Goal: Browse casually

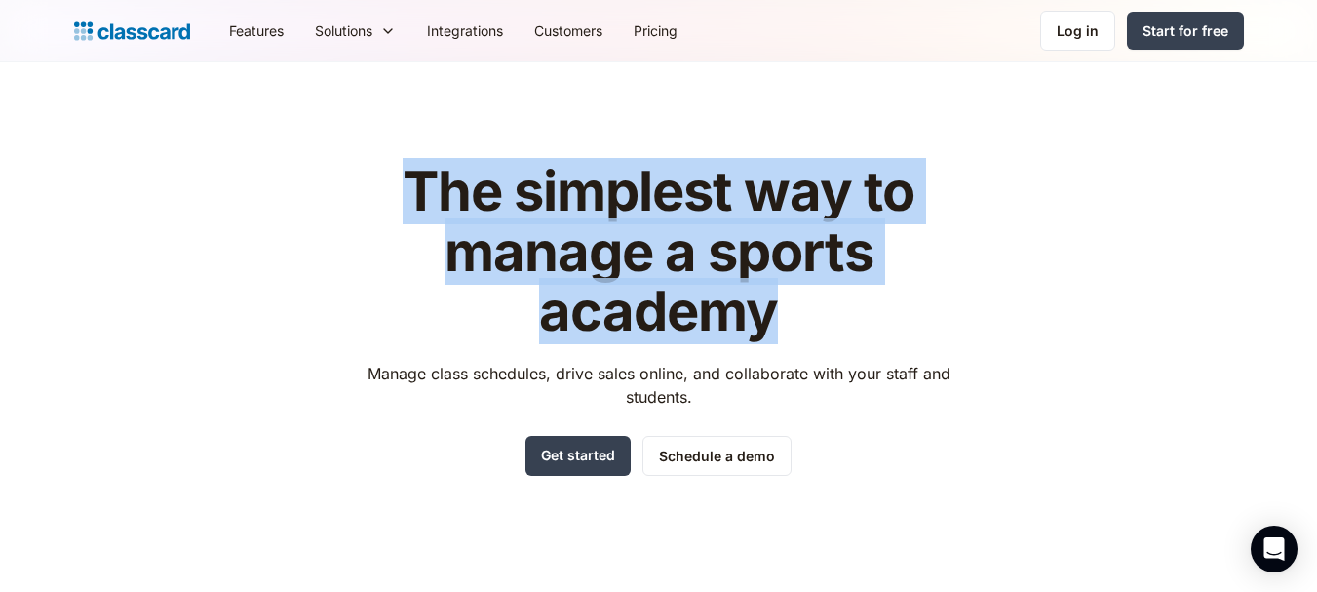
drag, startPoint x: 411, startPoint y: 183, endPoint x: 893, endPoint y: 319, distance: 501.3
click at [893, 319] on h1 "The simplest way to manage a sports academy" at bounding box center [658, 252] width 619 height 180
drag, startPoint x: 410, startPoint y: 173, endPoint x: 765, endPoint y: 318, distance: 384.4
click at [765, 318] on h1 "The simplest way to manage a sports academy" at bounding box center [658, 252] width 619 height 180
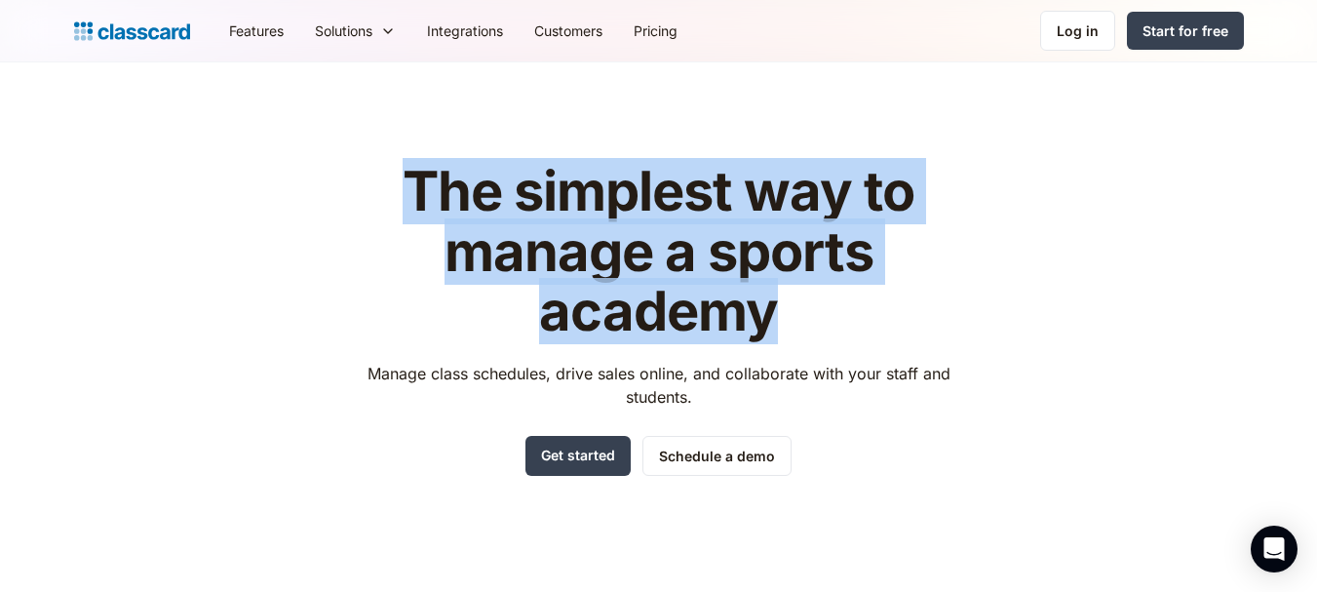
click at [765, 318] on h1 "The simplest way to manage a sports academy" at bounding box center [658, 252] width 619 height 180
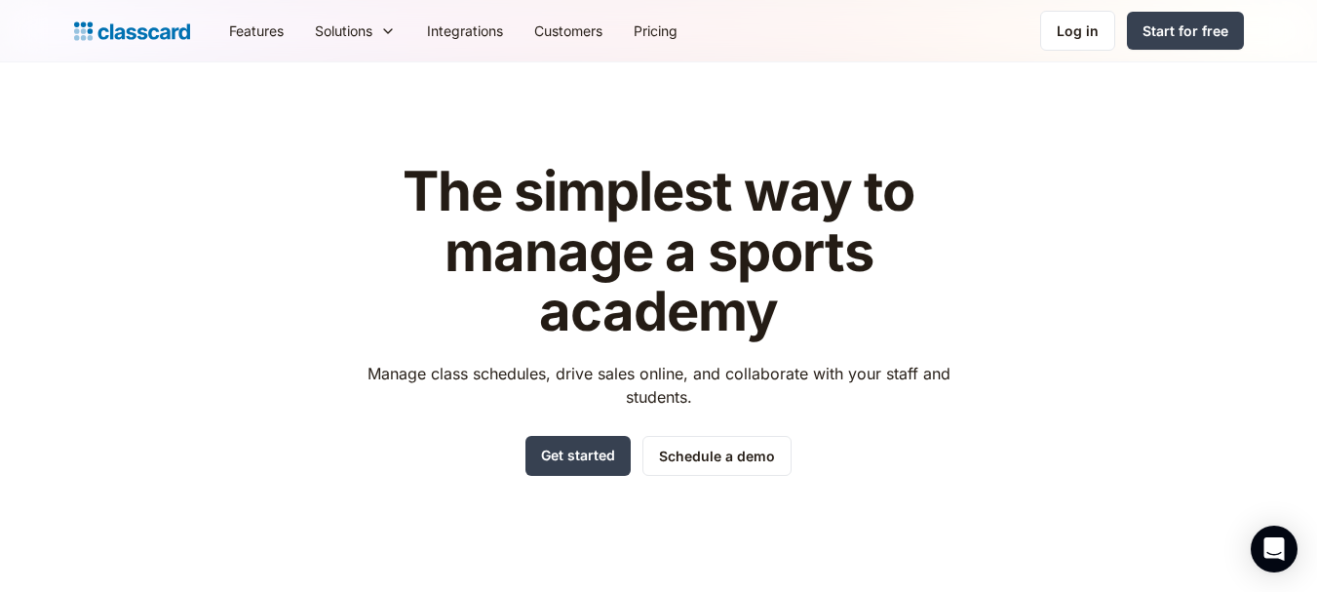
click at [765, 318] on h1 "The simplest way to manage a sports academy" at bounding box center [658, 252] width 619 height 180
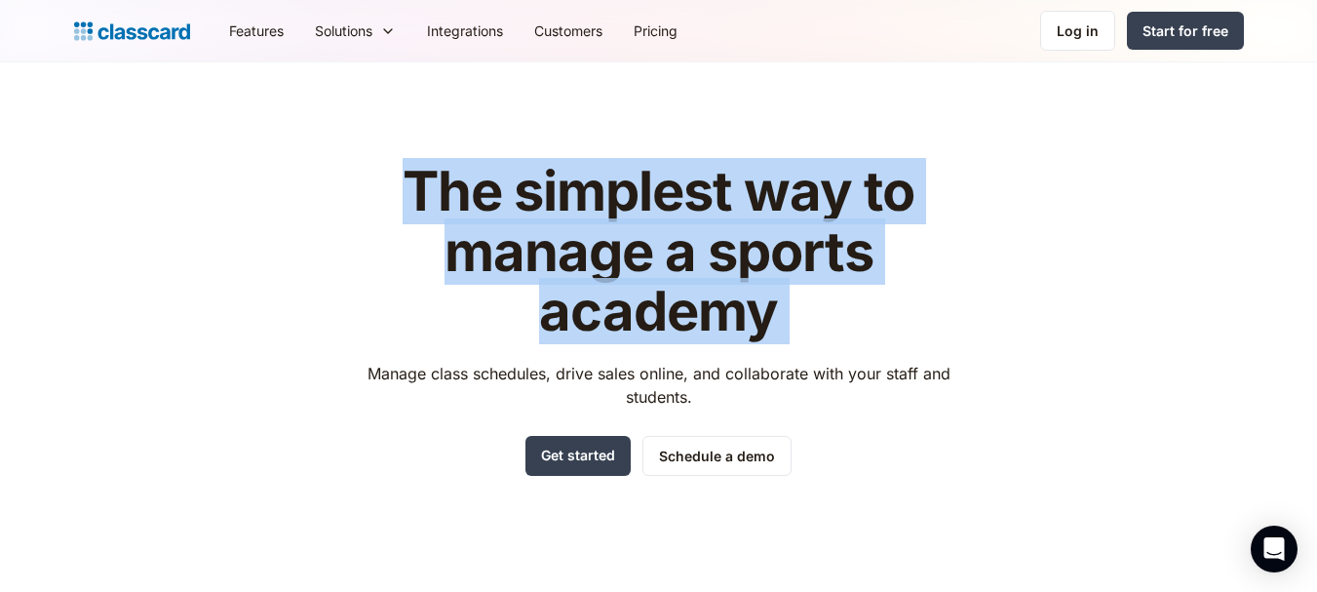
click at [765, 318] on h1 "The simplest way to manage a sports academy" at bounding box center [658, 252] width 619 height 180
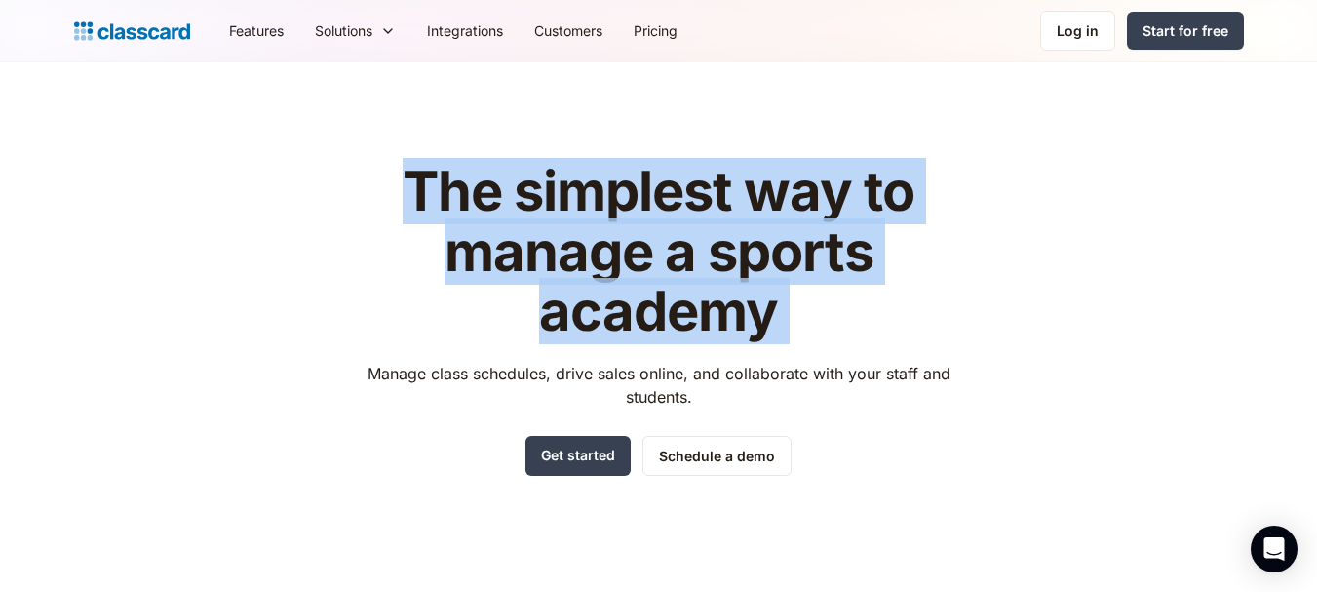
drag, startPoint x: 396, startPoint y: 161, endPoint x: 725, endPoint y: 291, distance: 354.2
click at [725, 291] on h1 "The simplest way to manage a sports academy" at bounding box center [658, 252] width 619 height 180
